Goal: Find specific page/section: Find specific page/section

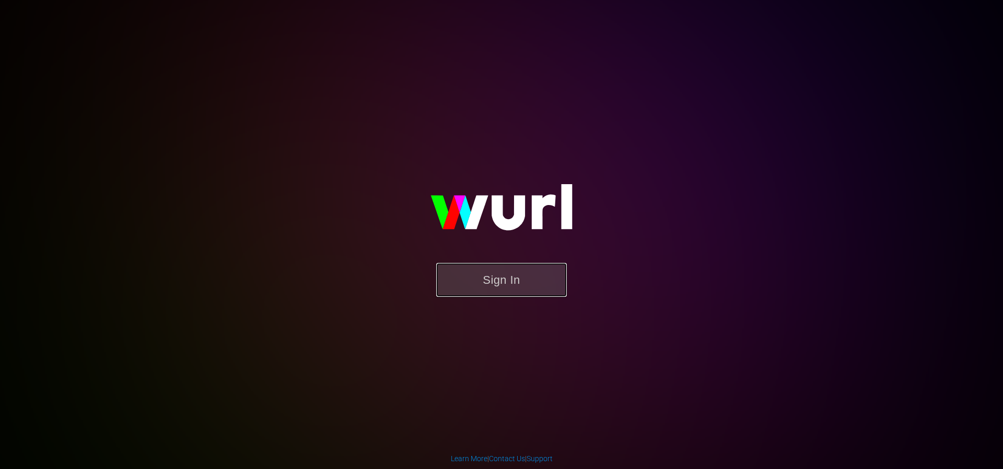
click at [486, 285] on button "Sign In" at bounding box center [501, 280] width 131 height 34
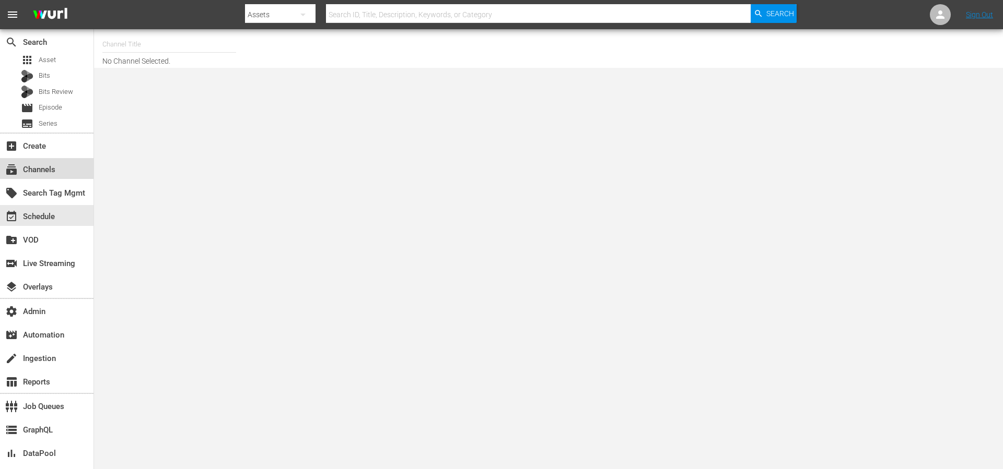
click at [36, 171] on div "subscriptions Channels" at bounding box center [29, 167] width 58 height 9
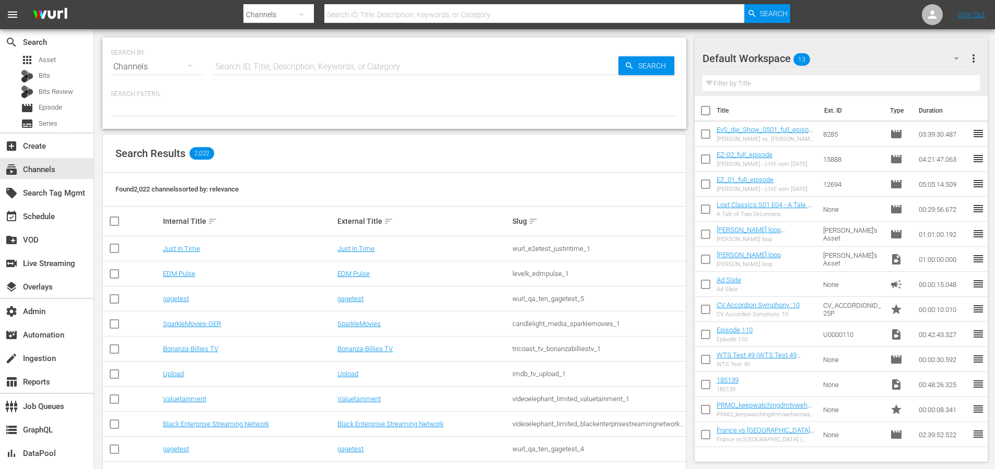
click at [233, 66] on input "text" at bounding box center [415, 66] width 405 height 25
type input "acorn"
